Goal: Navigation & Orientation: Find specific page/section

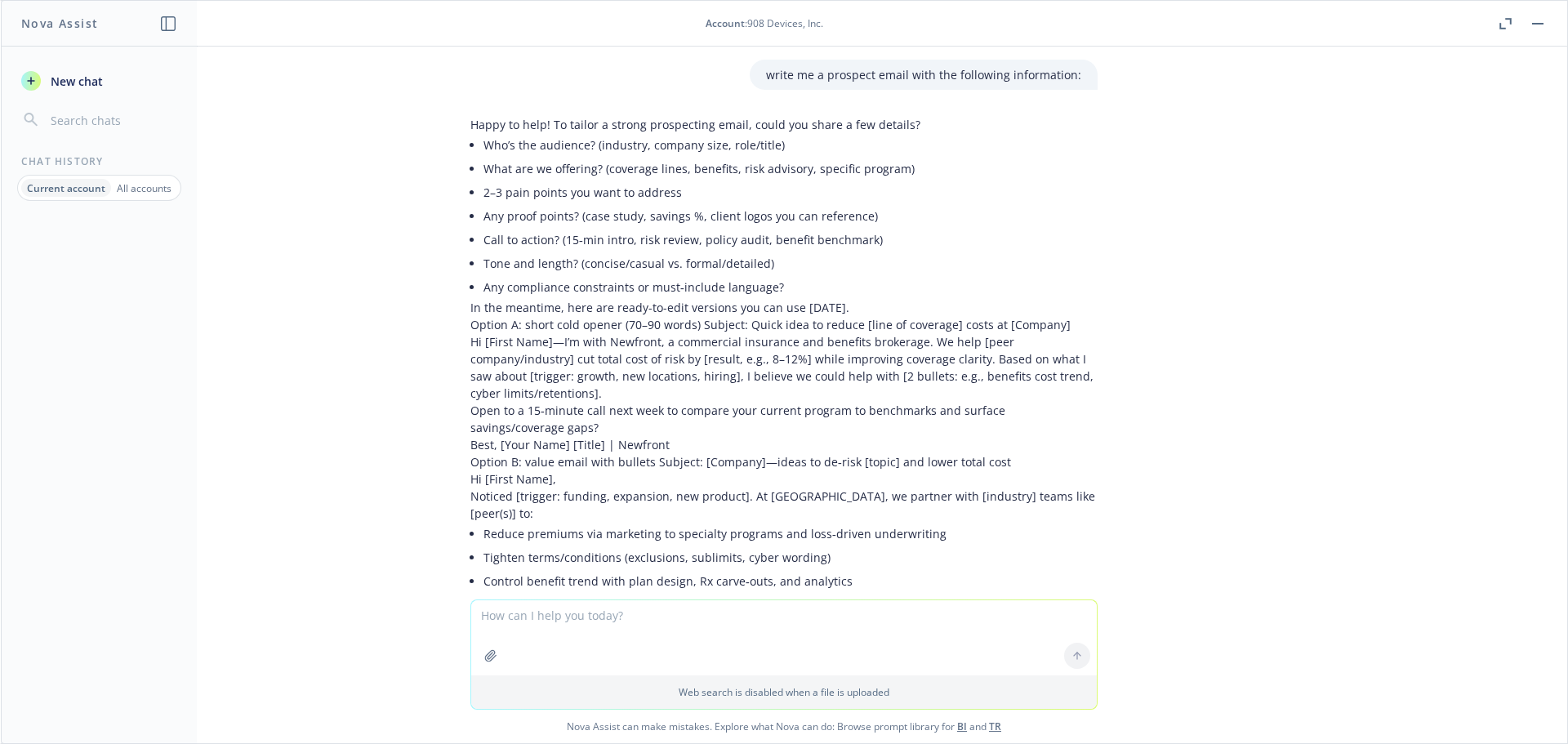
scroll to position [10868, 0]
